Goal: Task Accomplishment & Management: Manage account settings

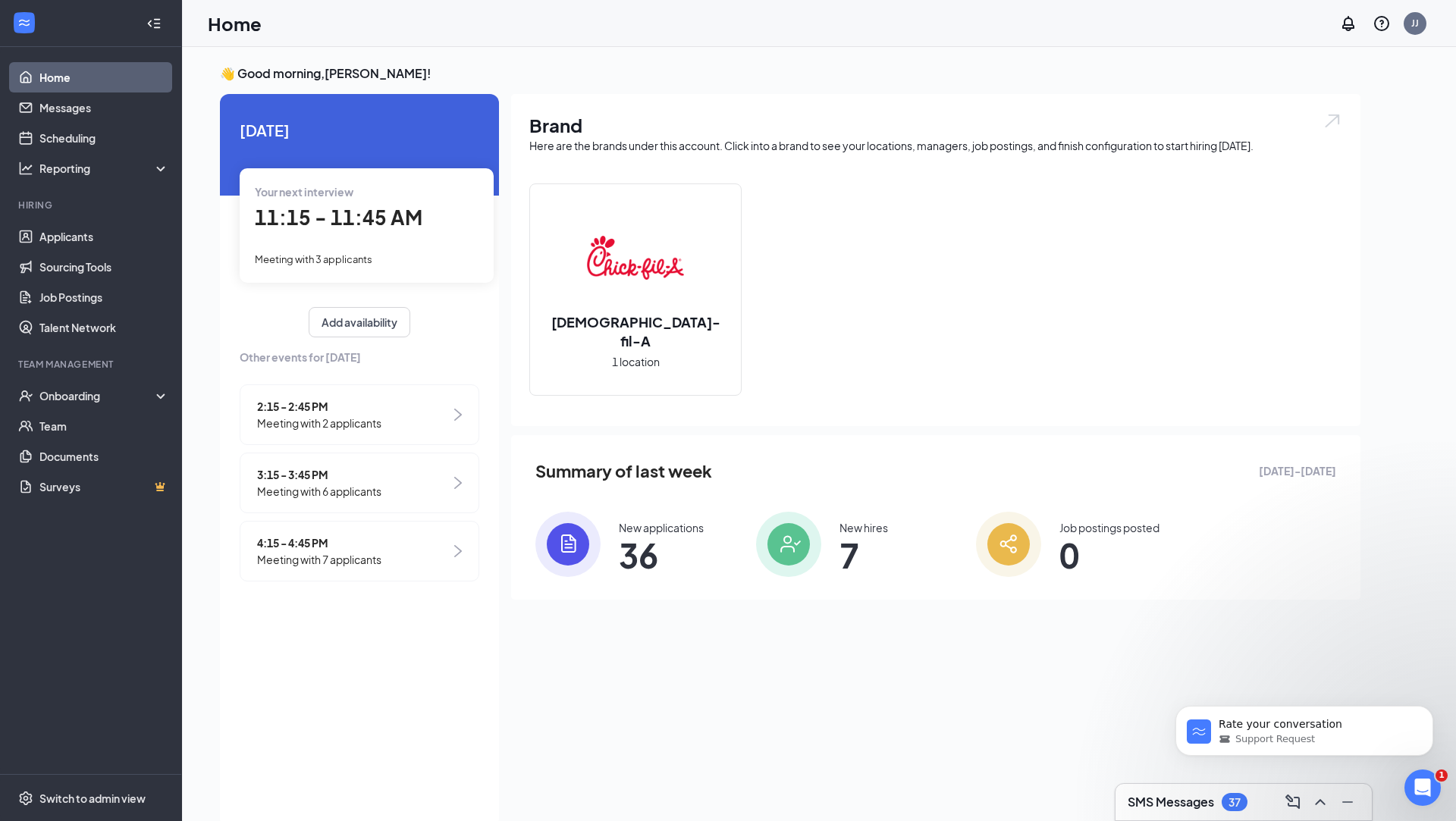
click at [300, 199] on div "Your next interview" at bounding box center [366, 191] width 224 height 17
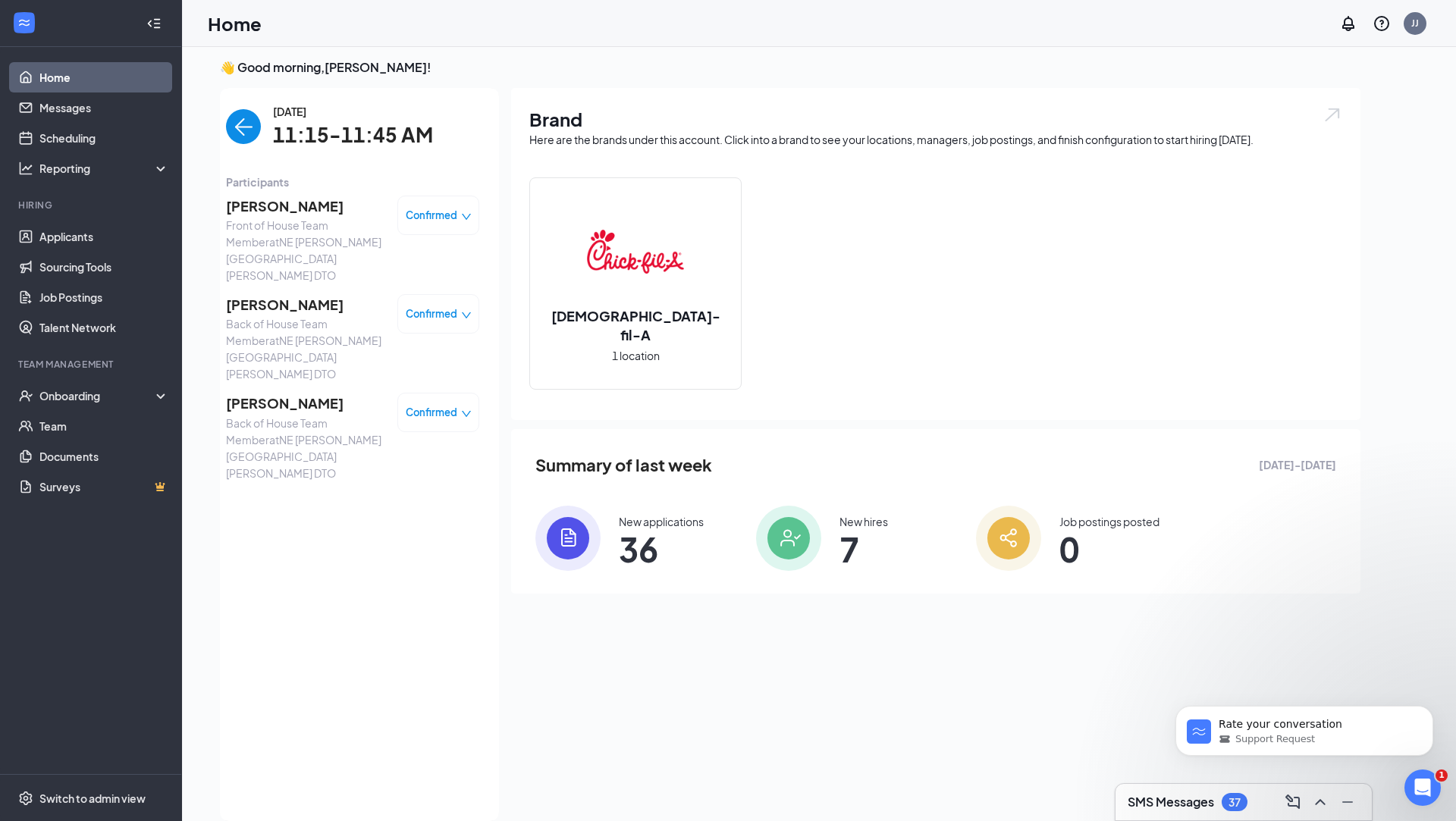
click at [268, 211] on span "[PERSON_NAME]" at bounding box center [306, 205] width 159 height 21
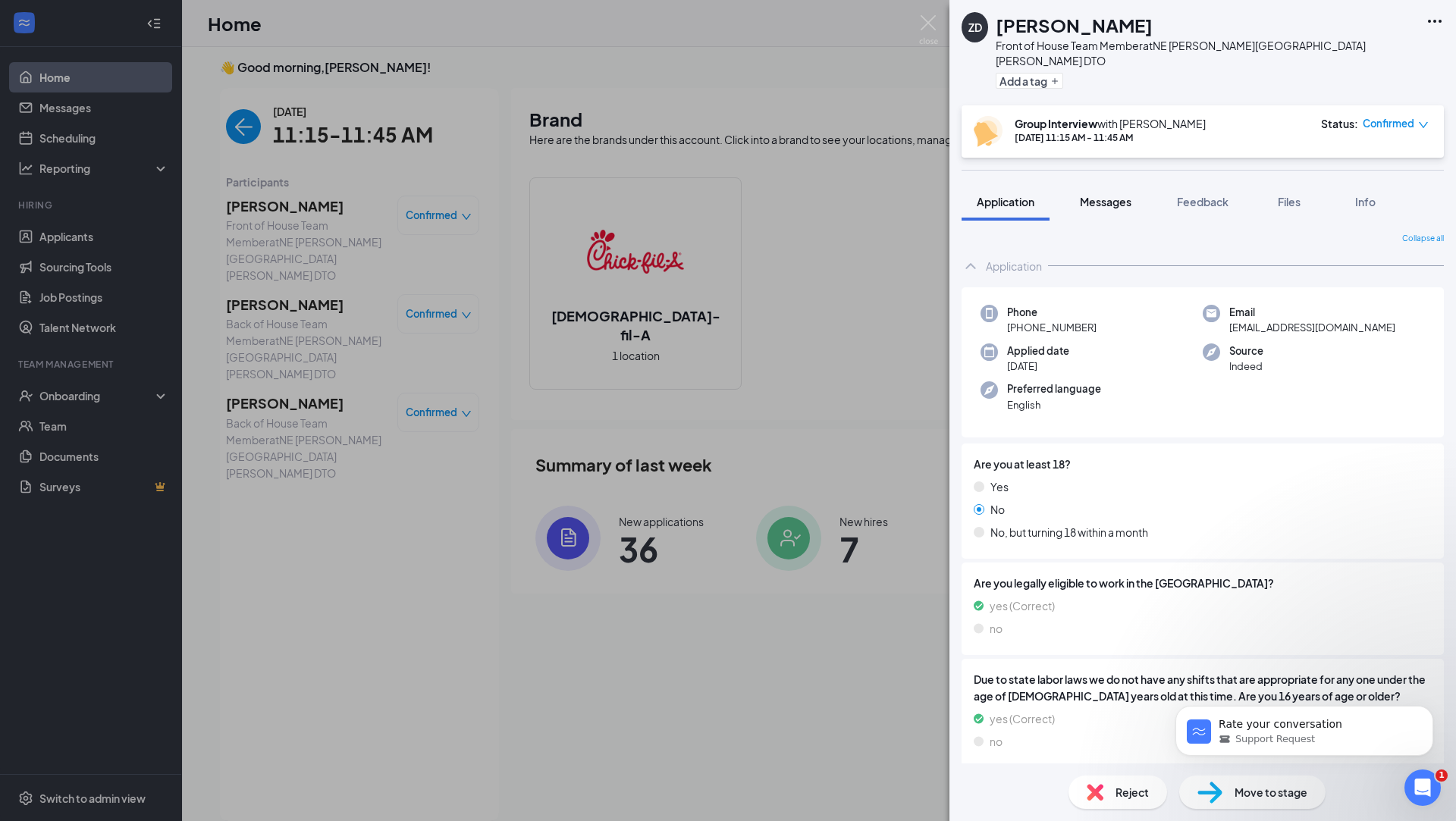
click at [1106, 195] on span "Messages" at bounding box center [1105, 202] width 52 height 14
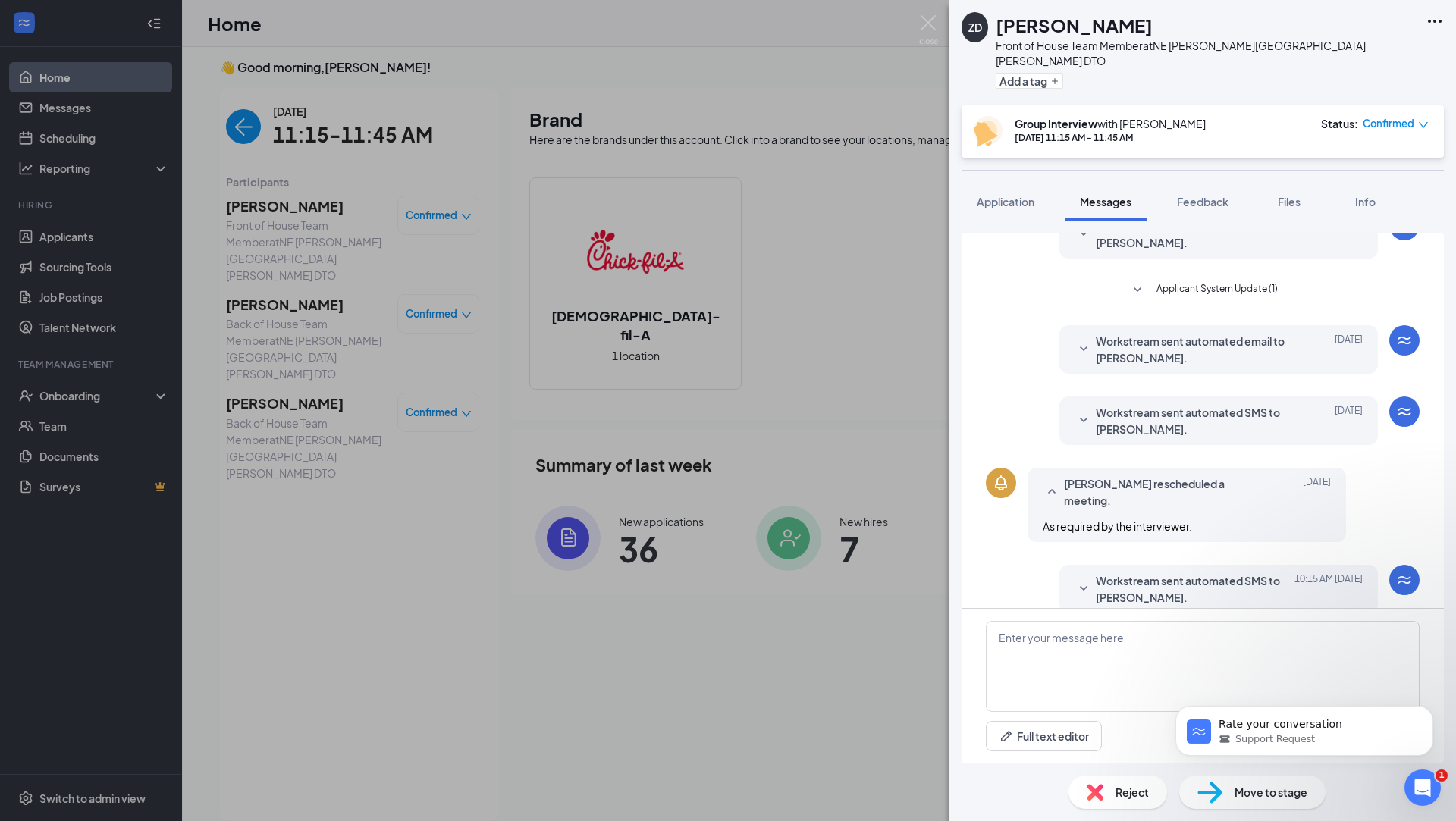
scroll to position [337, 0]
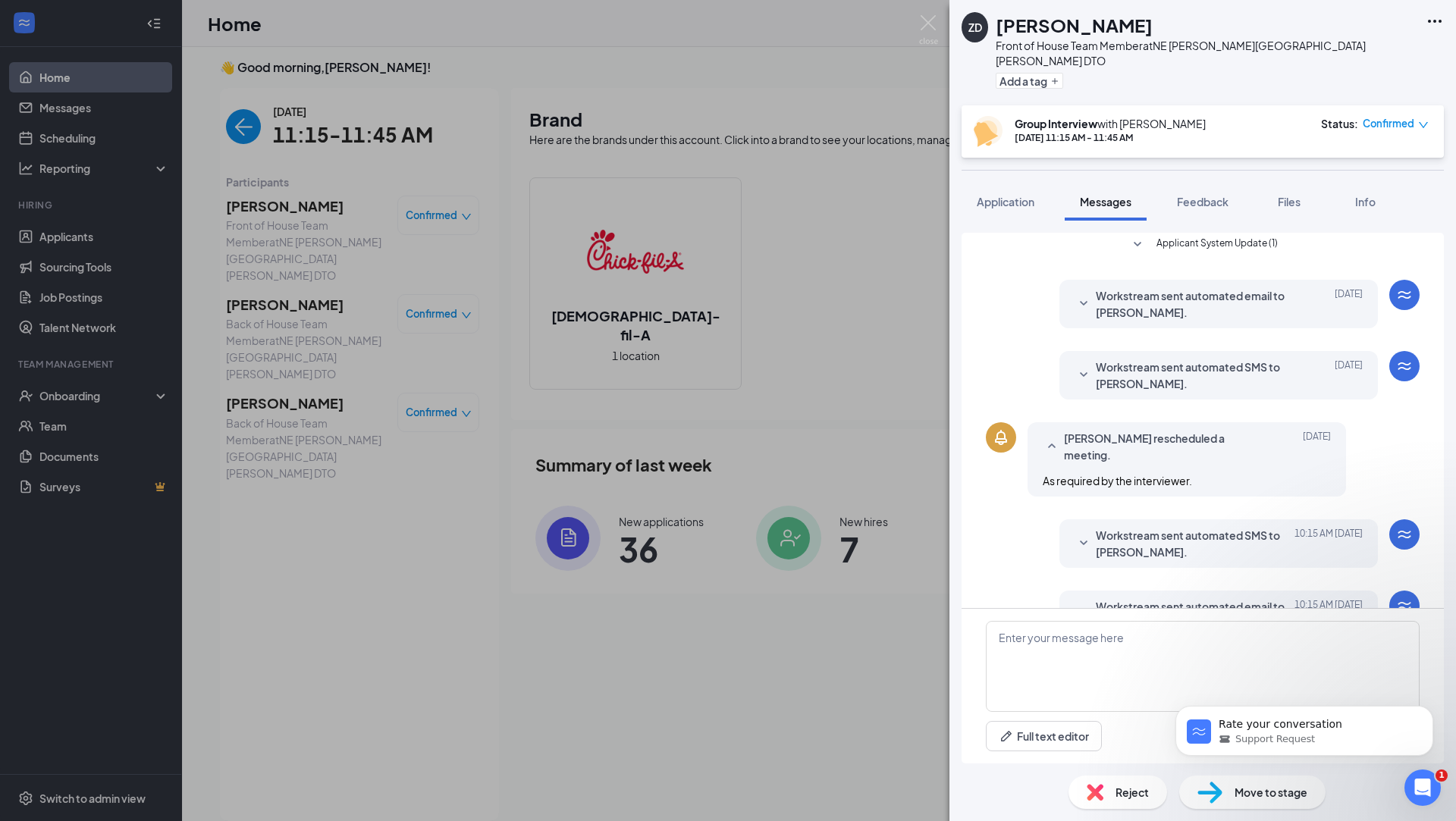
click at [239, 297] on div "ZD [PERSON_NAME] Front of House Team Member at NE [PERSON_NAME][GEOGRAPHIC_DATA…" at bounding box center [728, 410] width 1456 height 821
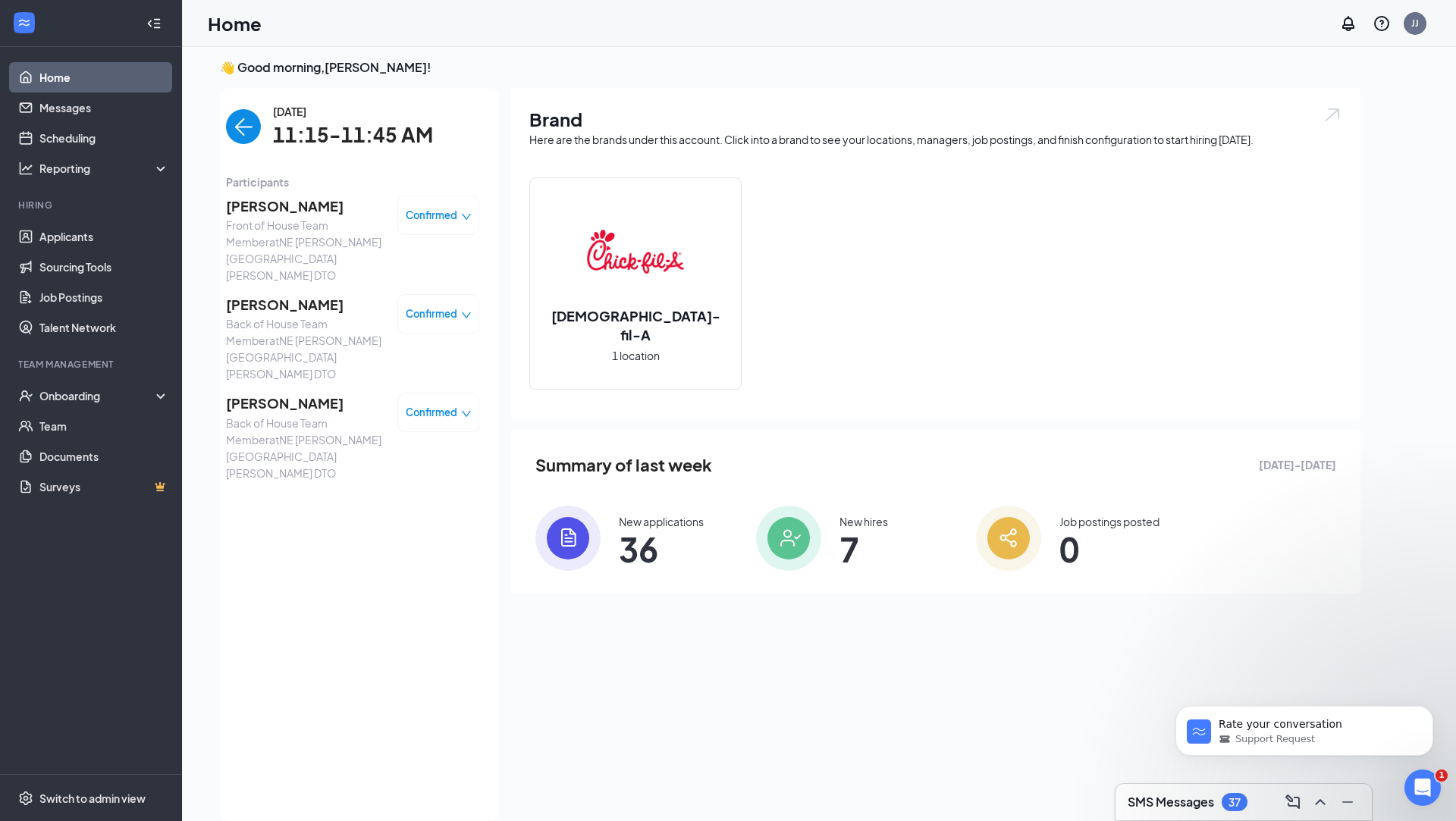
click at [265, 294] on span "[PERSON_NAME]" at bounding box center [306, 304] width 159 height 21
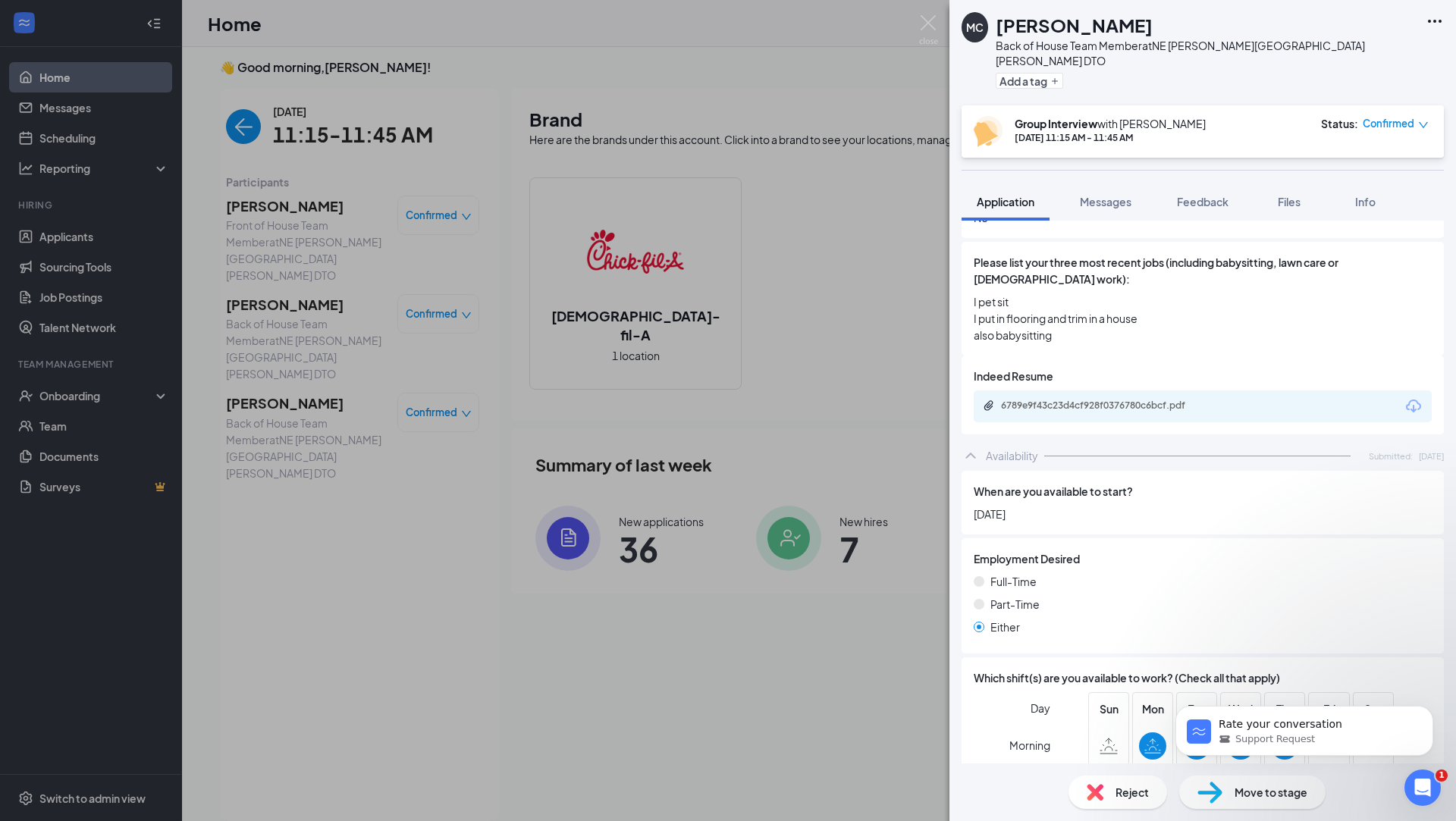
scroll to position [830, 0]
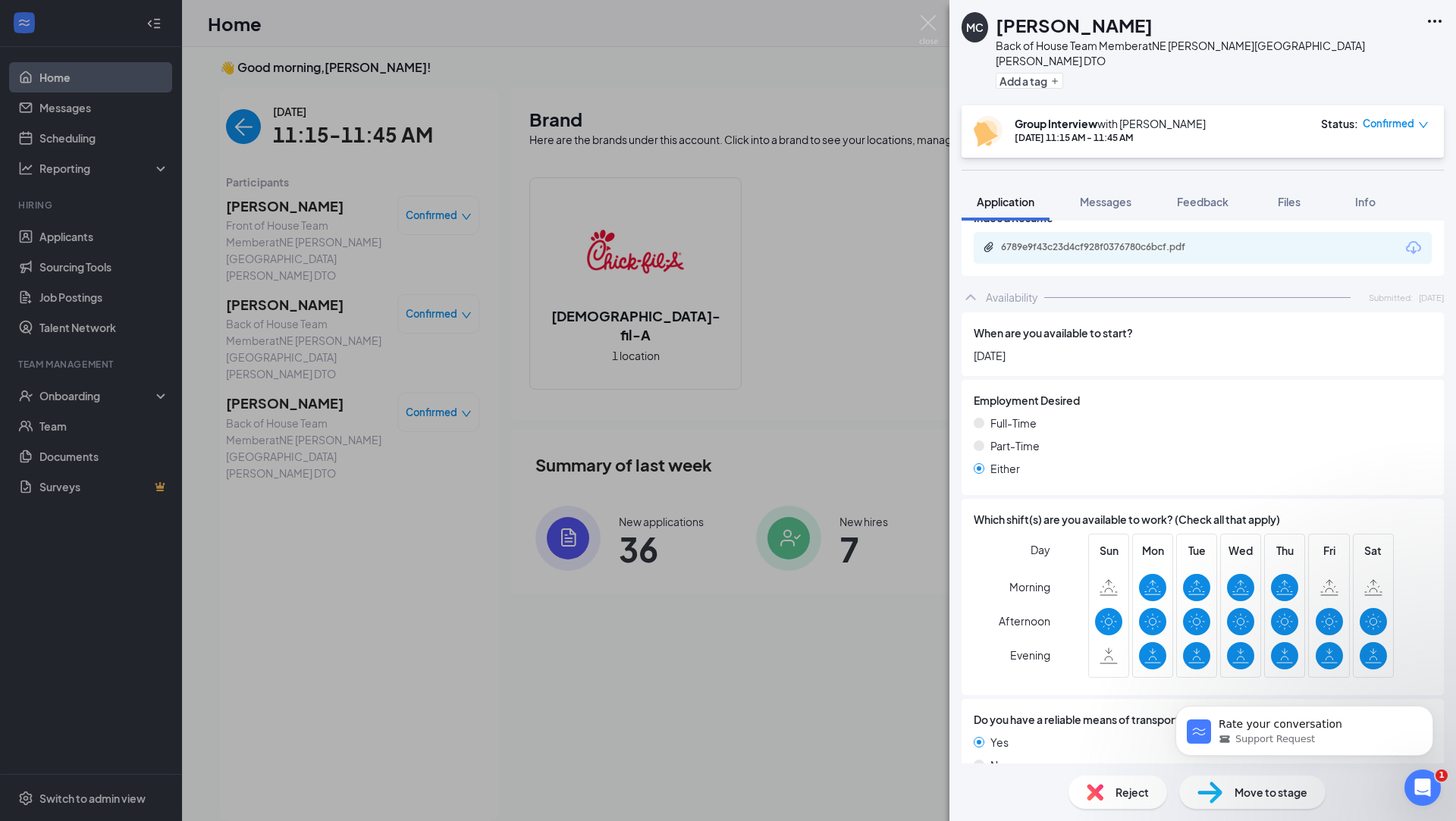
click at [287, 341] on div "MC [PERSON_NAME] Back of House Team Member at NE [PERSON_NAME][GEOGRAPHIC_DATA]…" at bounding box center [728, 410] width 1456 height 821
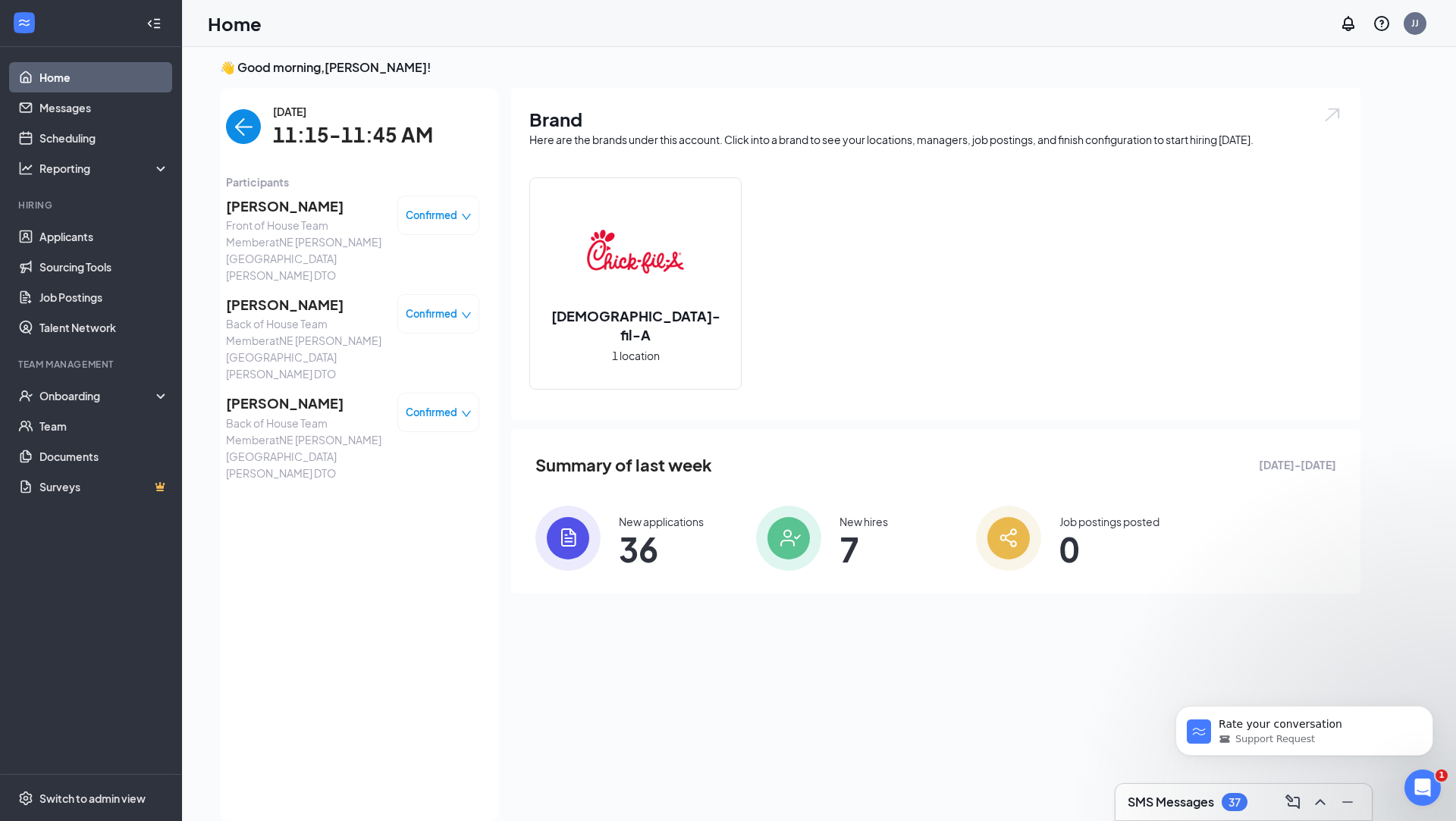
click at [284, 393] on span "[PERSON_NAME]" at bounding box center [306, 403] width 159 height 21
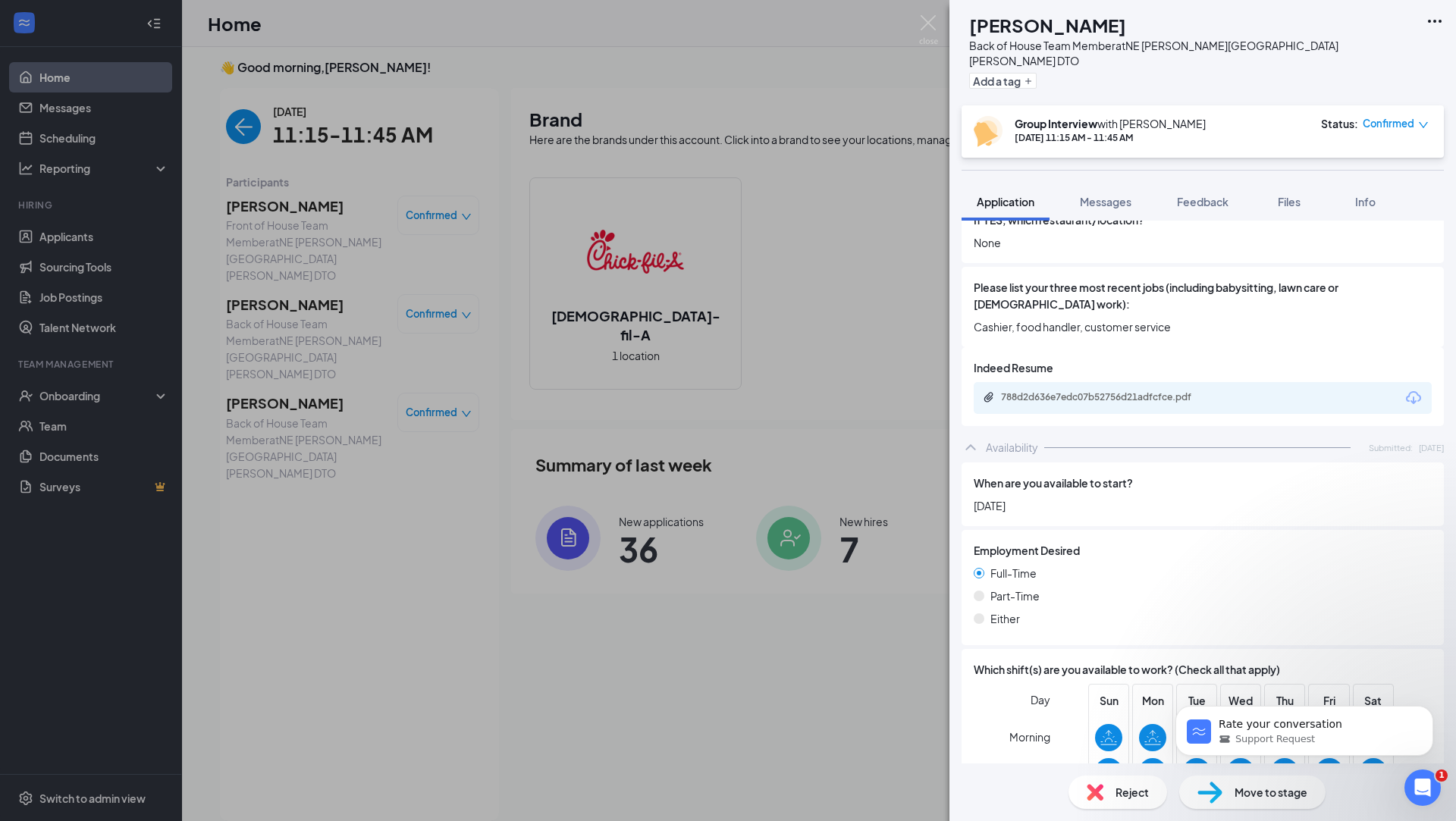
scroll to position [710, 0]
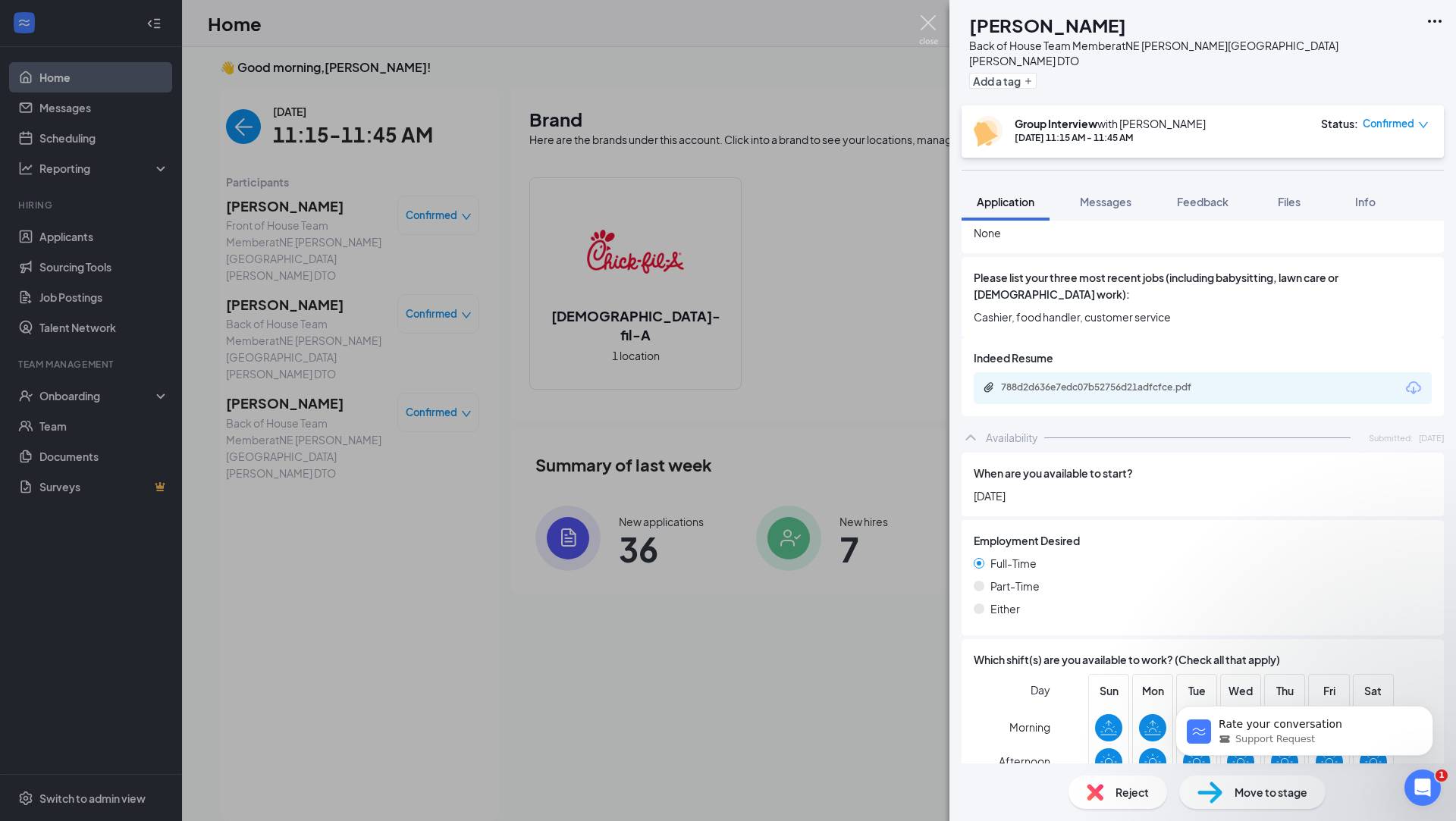
click at [925, 27] on img at bounding box center [928, 30] width 19 height 30
